Goal: Check status: Check status

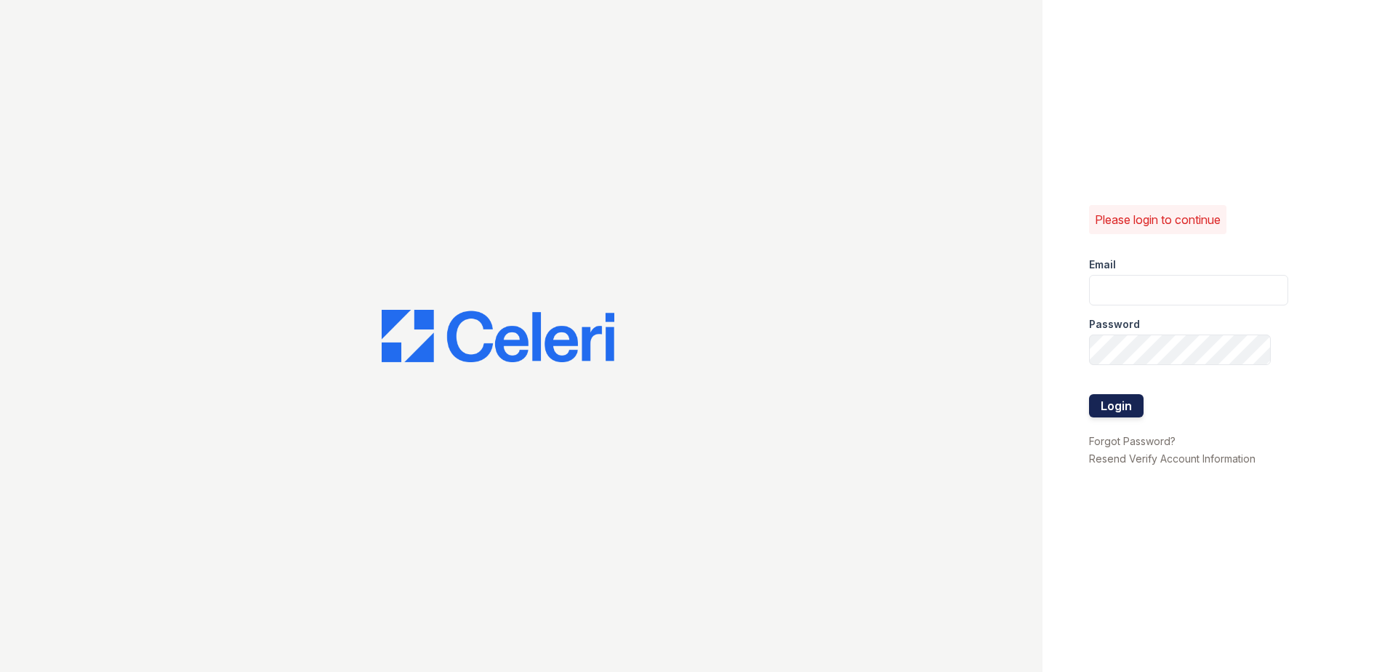
type input "[EMAIL_ADDRESS][DOMAIN_NAME]"
click at [1129, 400] on button "Login" at bounding box center [1116, 405] width 55 height 23
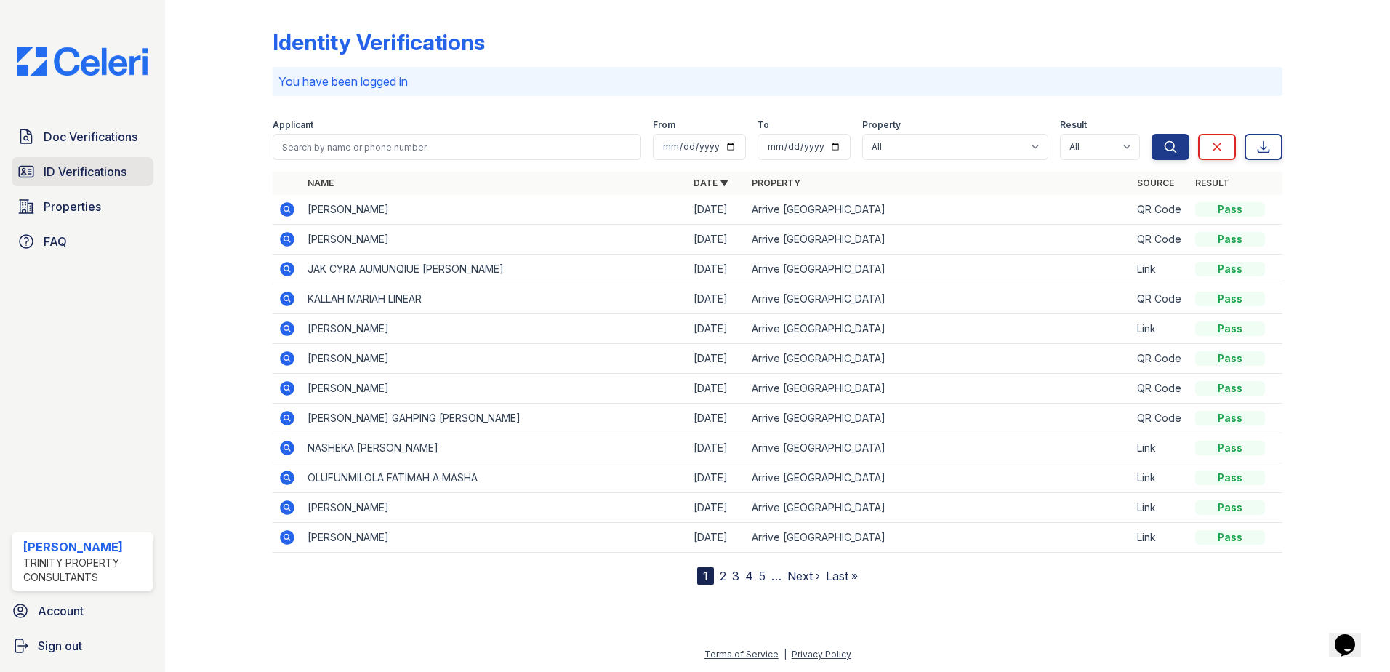
click at [94, 183] on link "ID Verifications" at bounding box center [83, 171] width 142 height 29
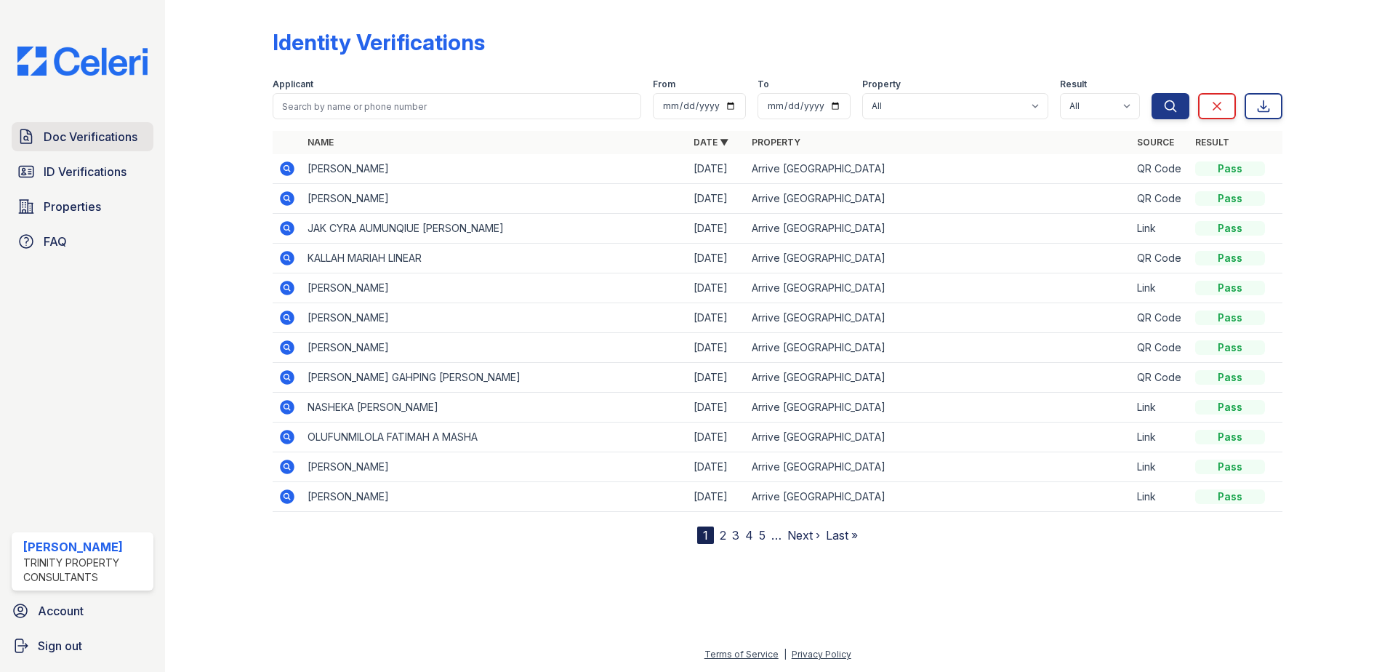
click at [103, 140] on span "Doc Verifications" at bounding box center [91, 136] width 94 height 17
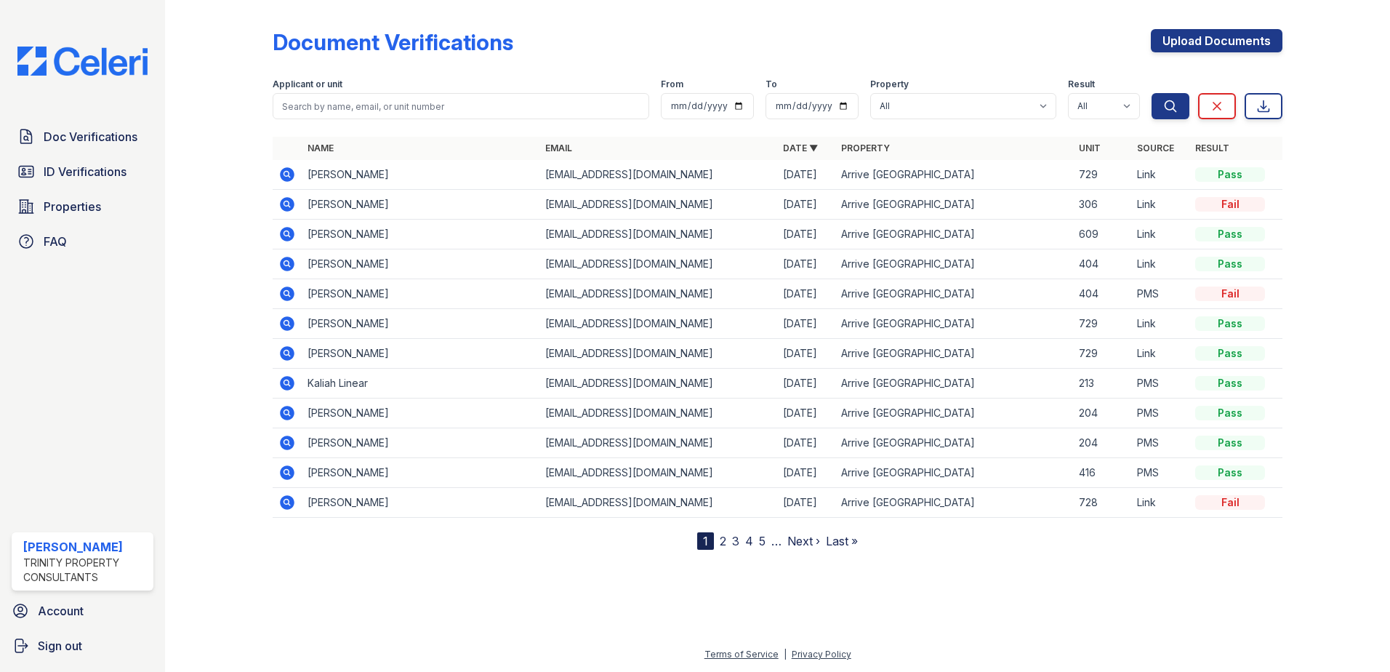
click at [287, 261] on icon at bounding box center [286, 263] width 17 height 17
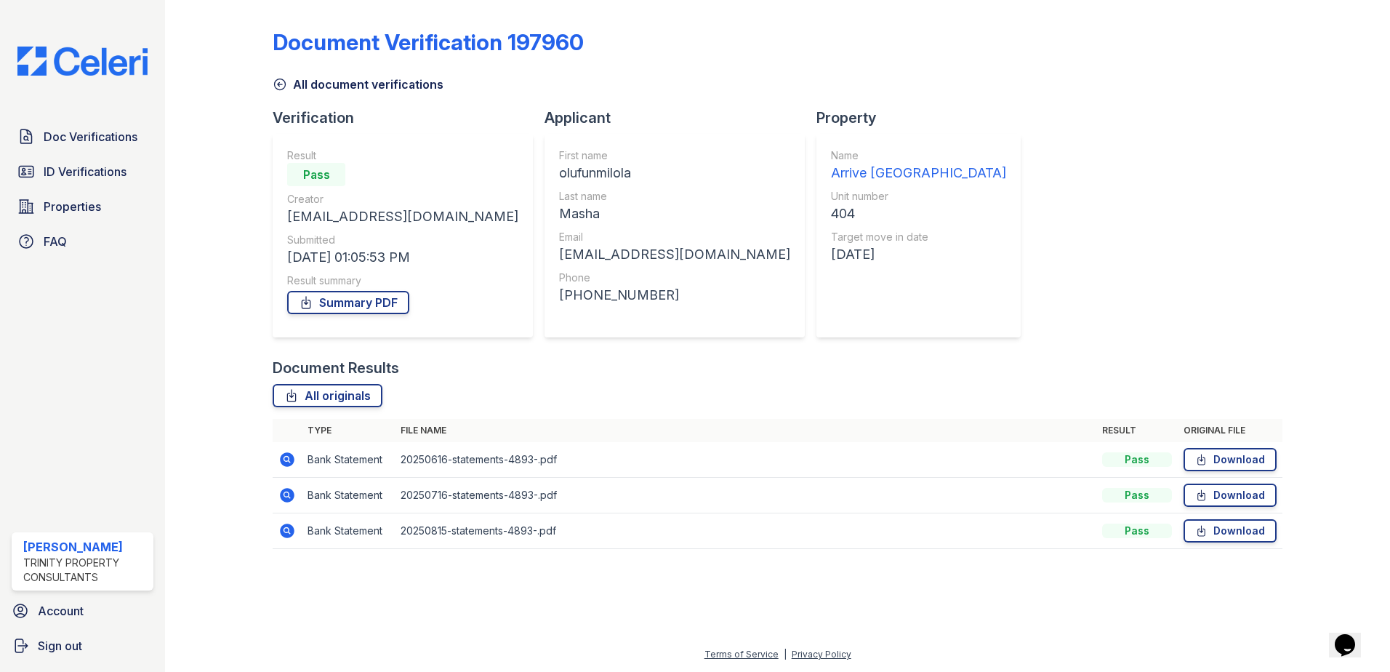
click at [292, 84] on link "All document verifications" at bounding box center [358, 84] width 171 height 17
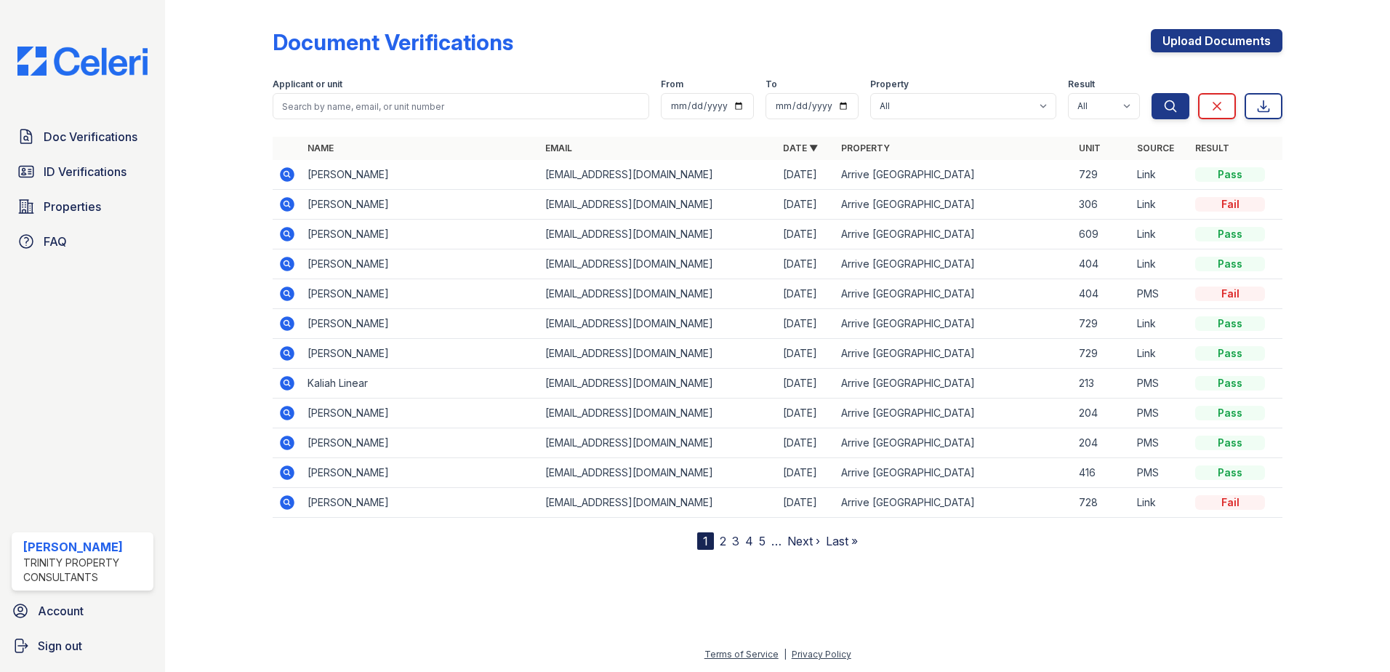
click at [285, 291] on icon at bounding box center [286, 293] width 17 height 17
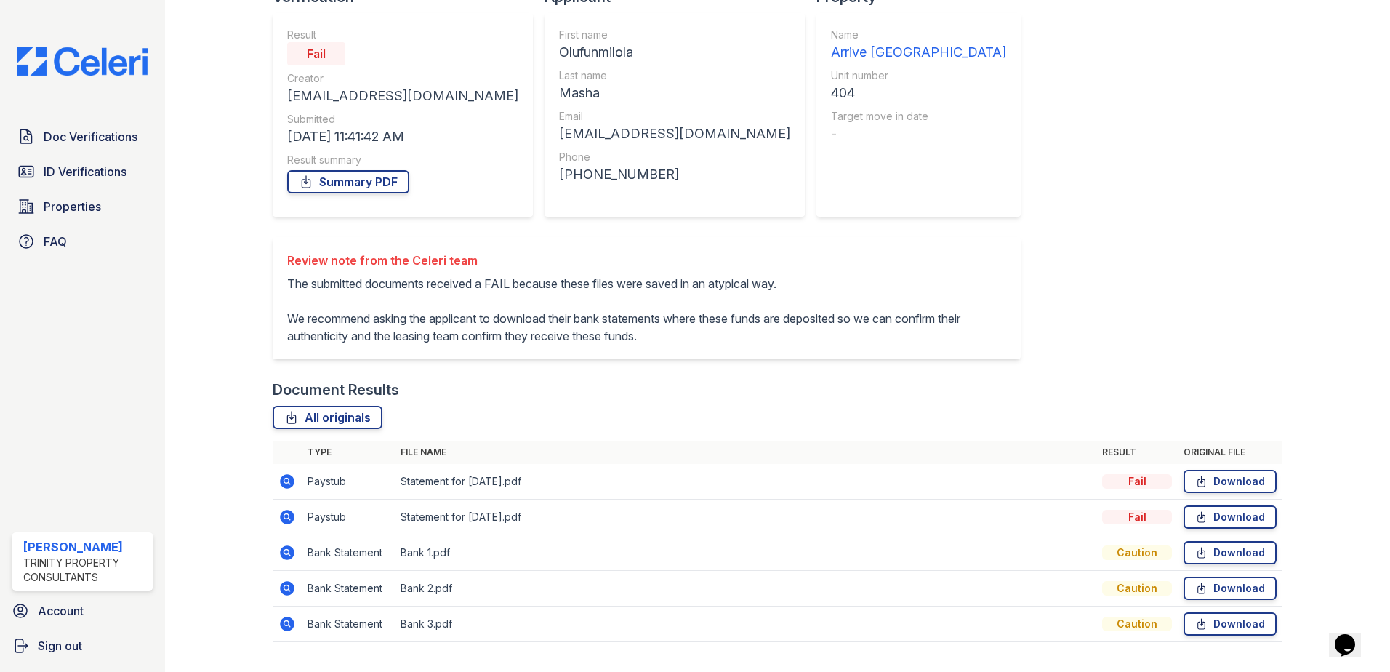
scroll to position [100, 0]
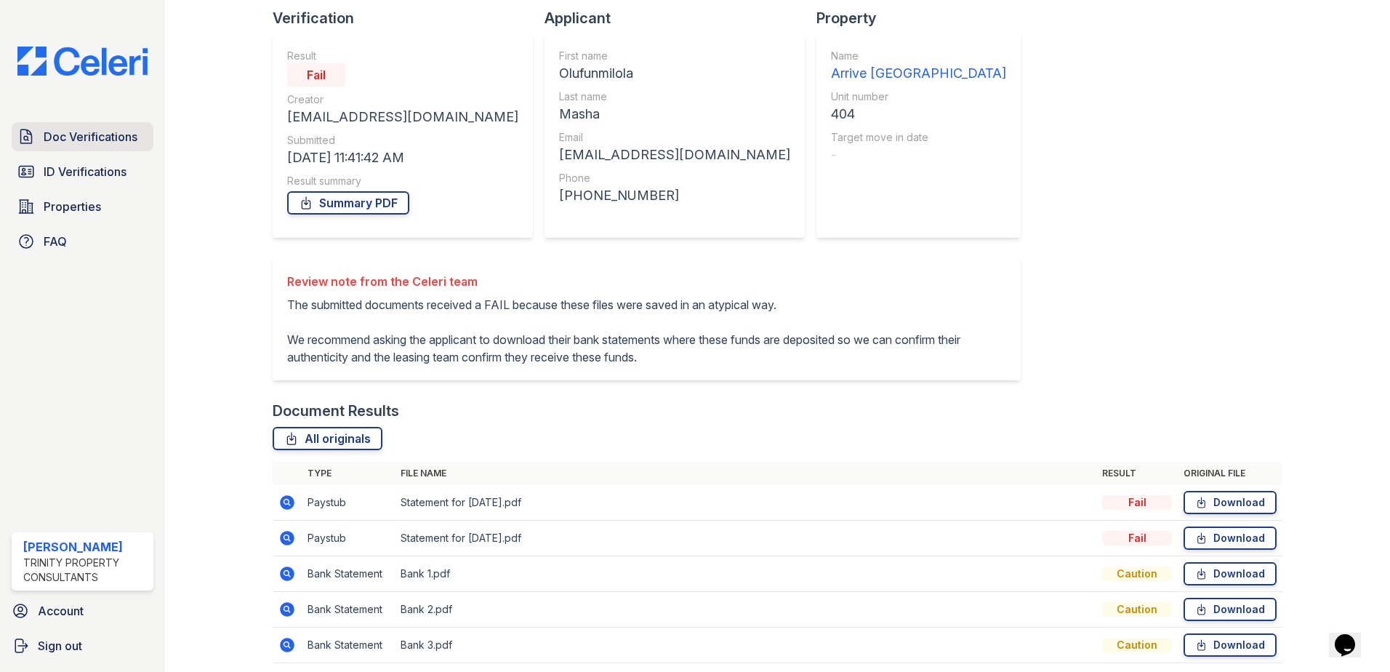
click at [61, 143] on span "Doc Verifications" at bounding box center [91, 136] width 94 height 17
